Goal: Find specific page/section

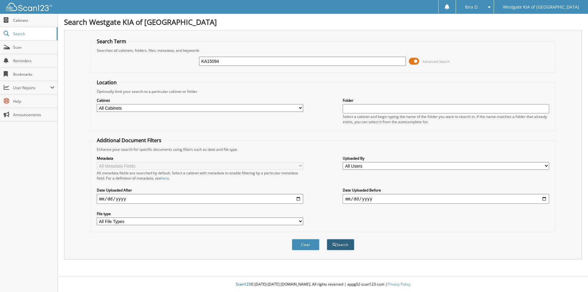
type input "KA15094"
click at [337, 246] on button "Search" at bounding box center [341, 244] width 28 height 11
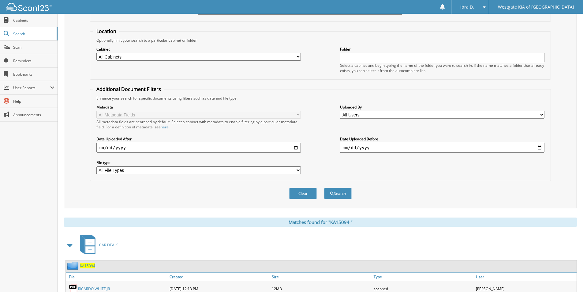
scroll to position [85, 0]
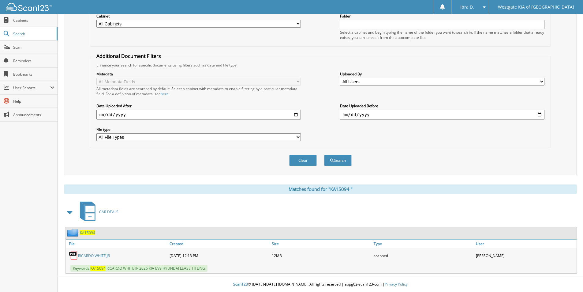
click at [99, 254] on link "R I C A R D O W H I T E J R" at bounding box center [94, 255] width 32 height 5
click at [313, 160] on button "Clear" at bounding box center [303, 160] width 28 height 11
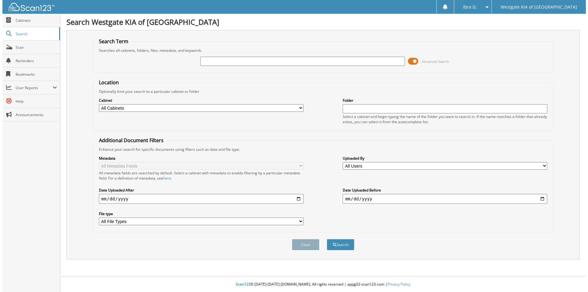
scroll to position [0, 0]
click at [23, 51] on link "Scan" at bounding box center [29, 47] width 58 height 13
